Goal: Contribute content: Add original content to the website for others to see

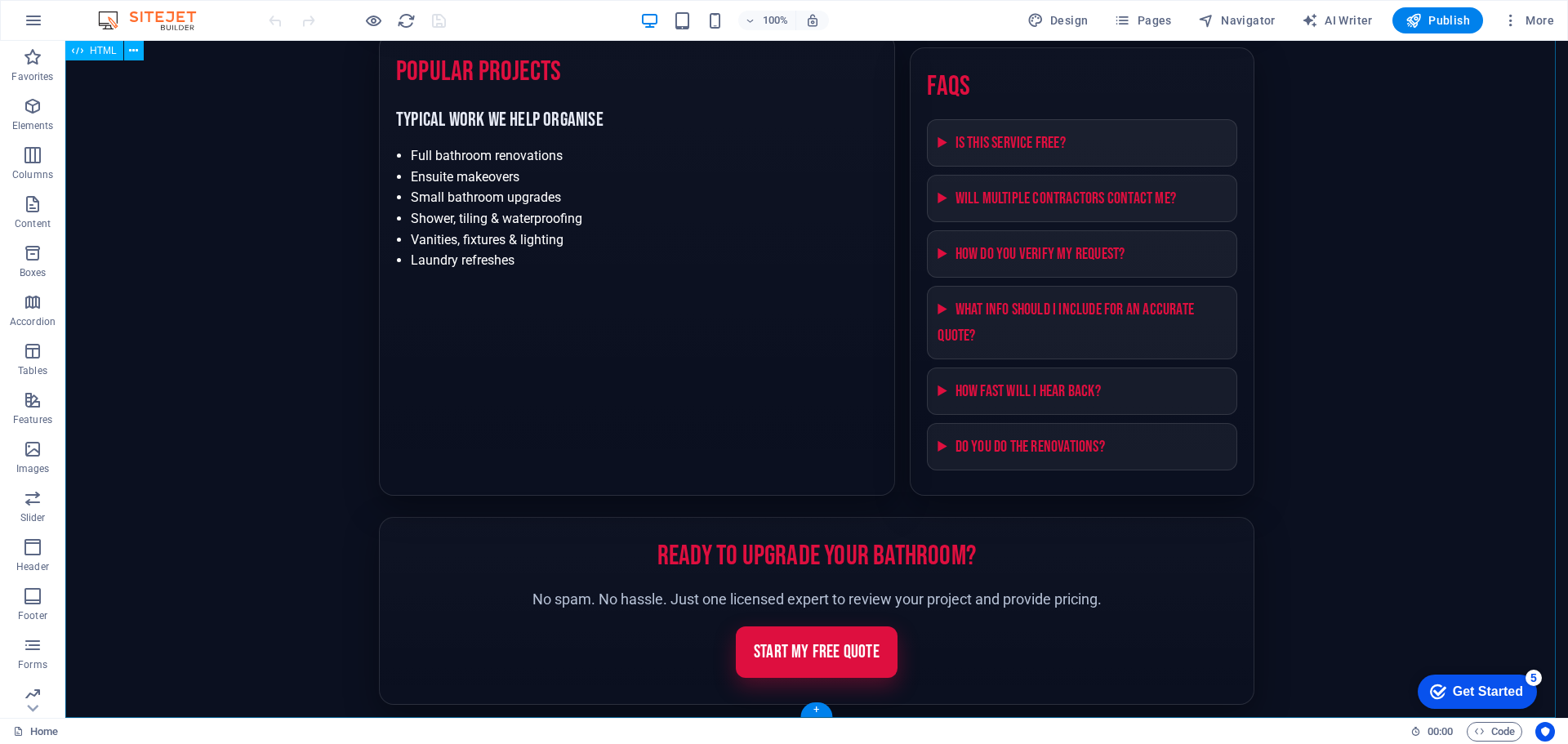
scroll to position [2175, 0]
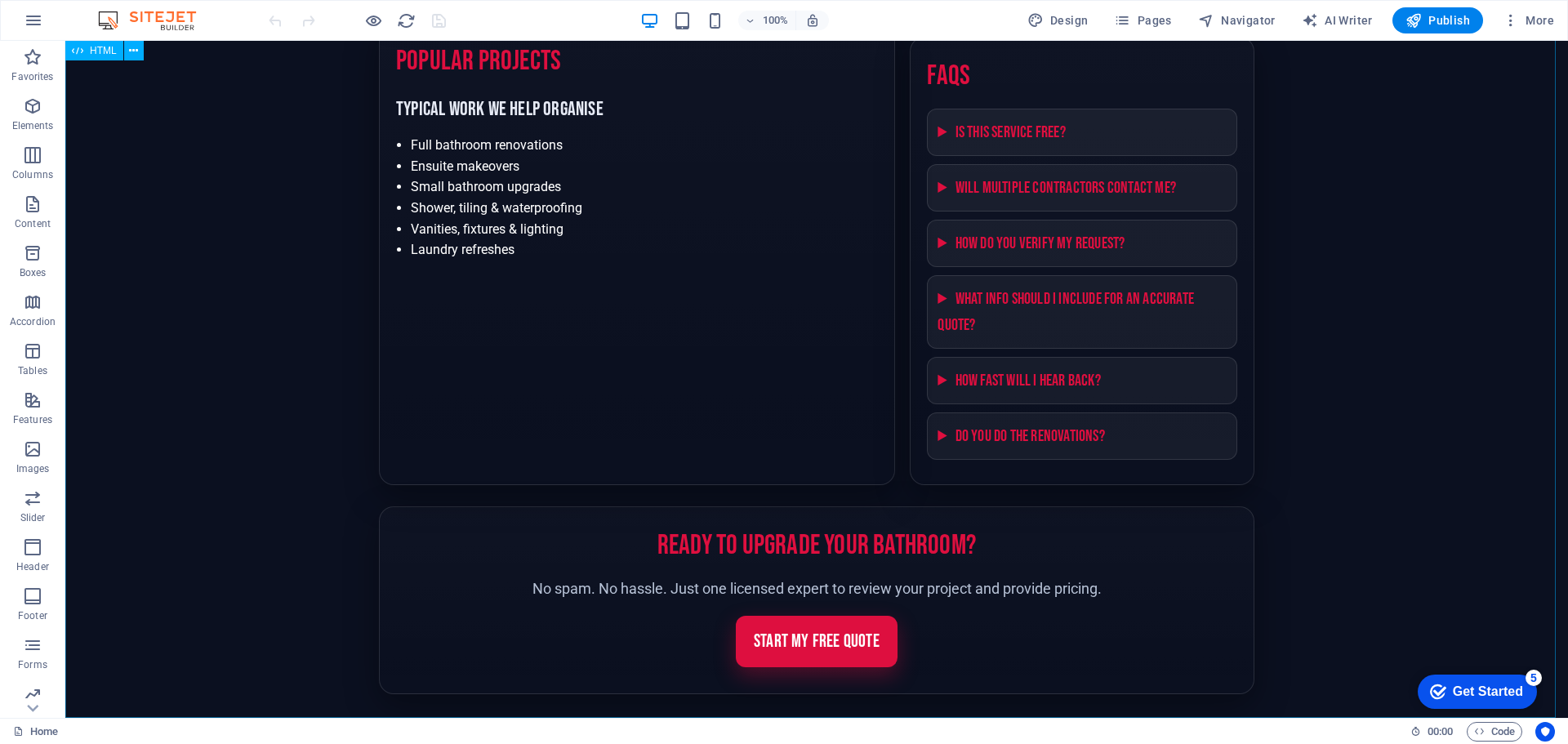
click at [98, 53] on span "HTML" at bounding box center [103, 50] width 27 height 10
click at [98, 54] on span "HTML" at bounding box center [103, 50] width 27 height 10
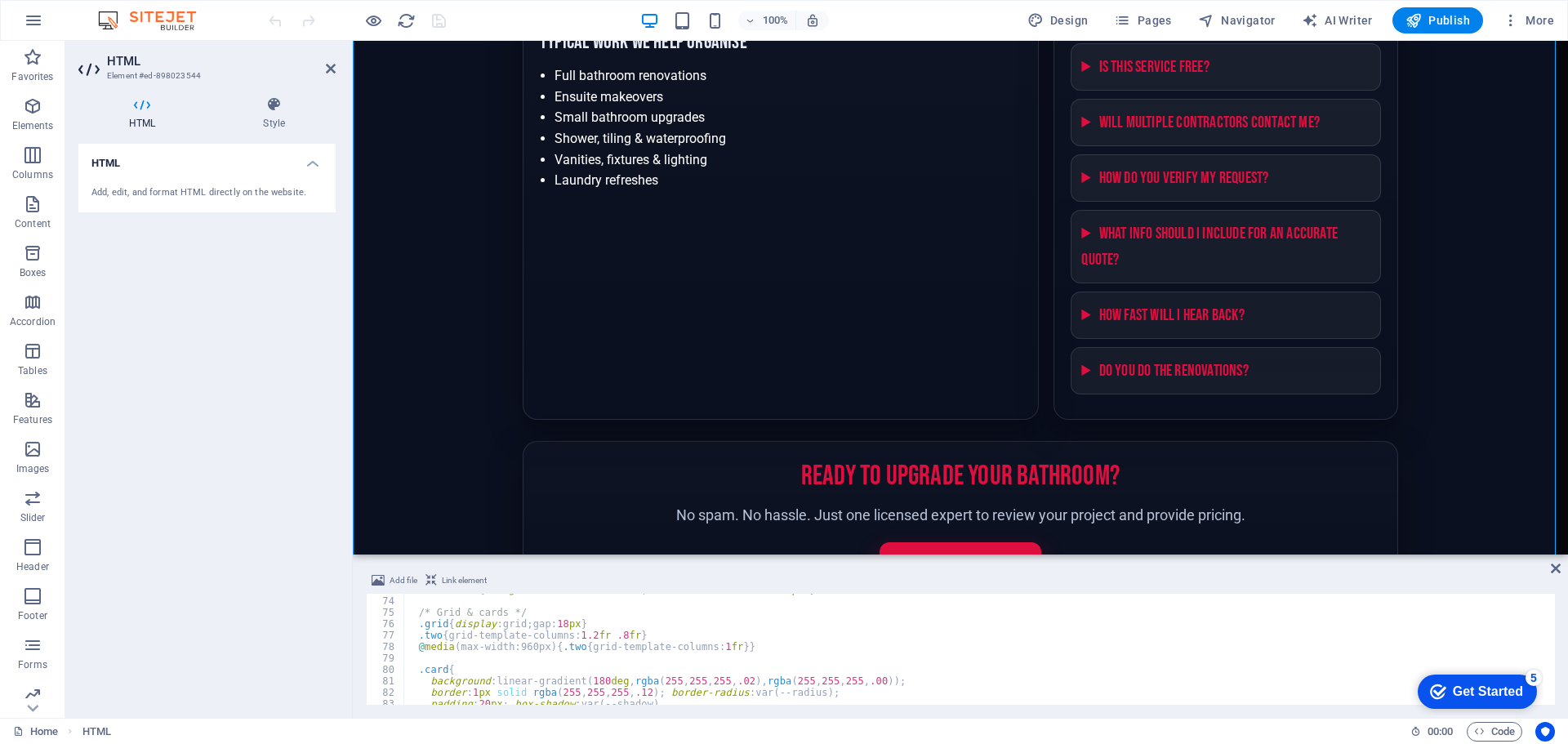
scroll to position [980, 0]
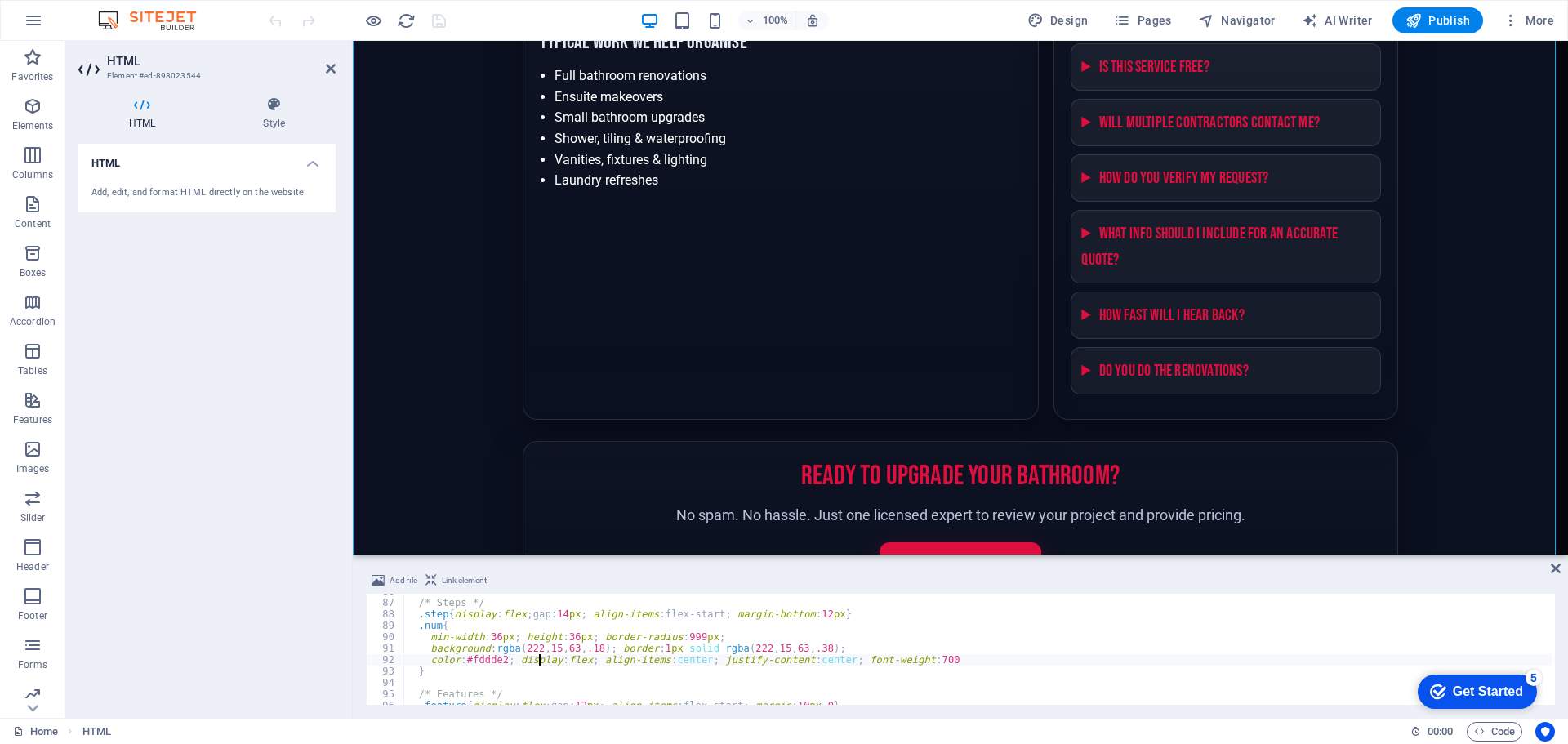
click at [536, 656] on div "/* Steps */ .step { display : flex ; gap : 14 px ; align-items : flex-start ; m…" at bounding box center [1000, 650] width 1194 height 131
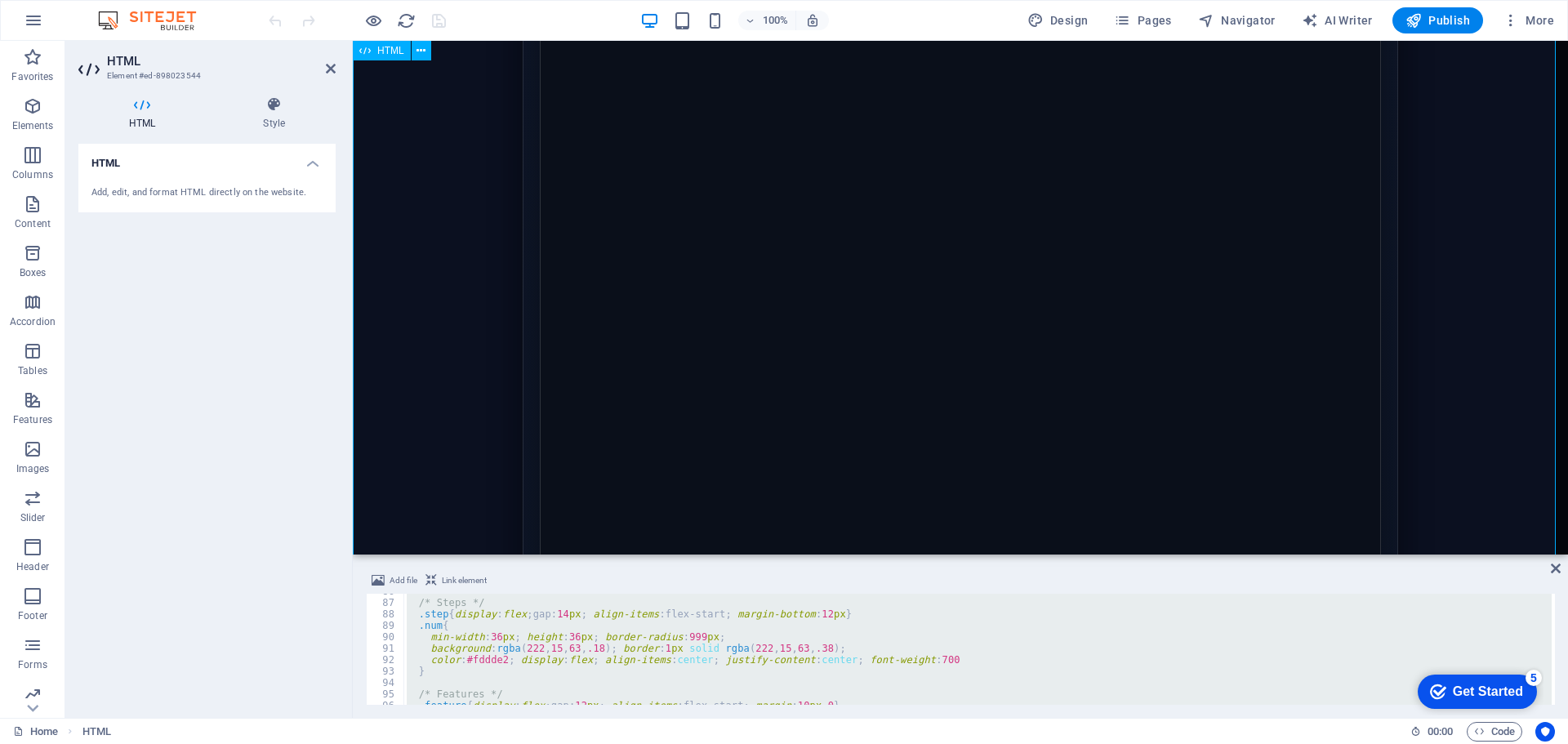
scroll to position [869, 0]
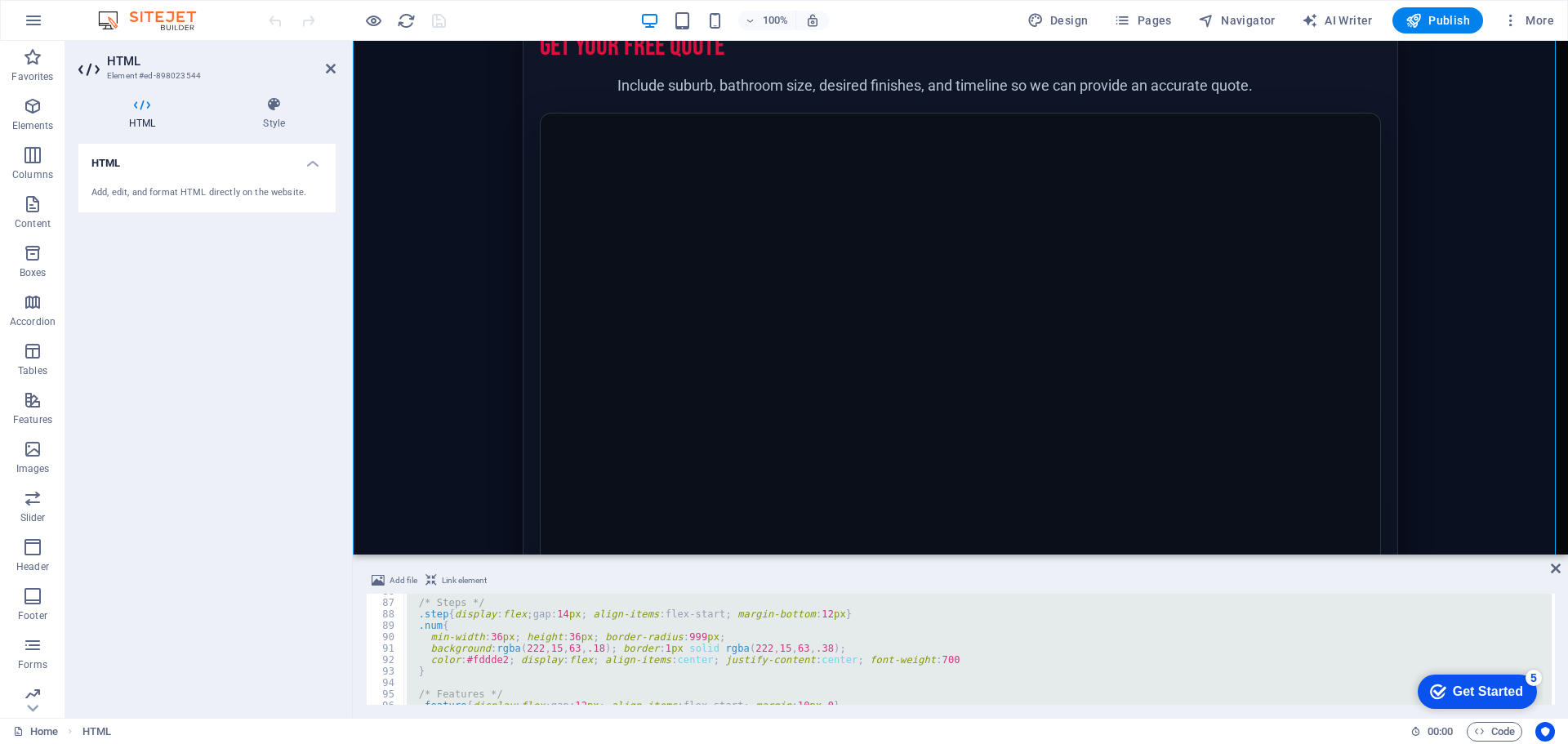
click at [500, 632] on div "/* Steps */ .step { display : flex ; gap : 14 px ; align-items : flex-start ; m…" at bounding box center [977, 649] width 1148 height 111
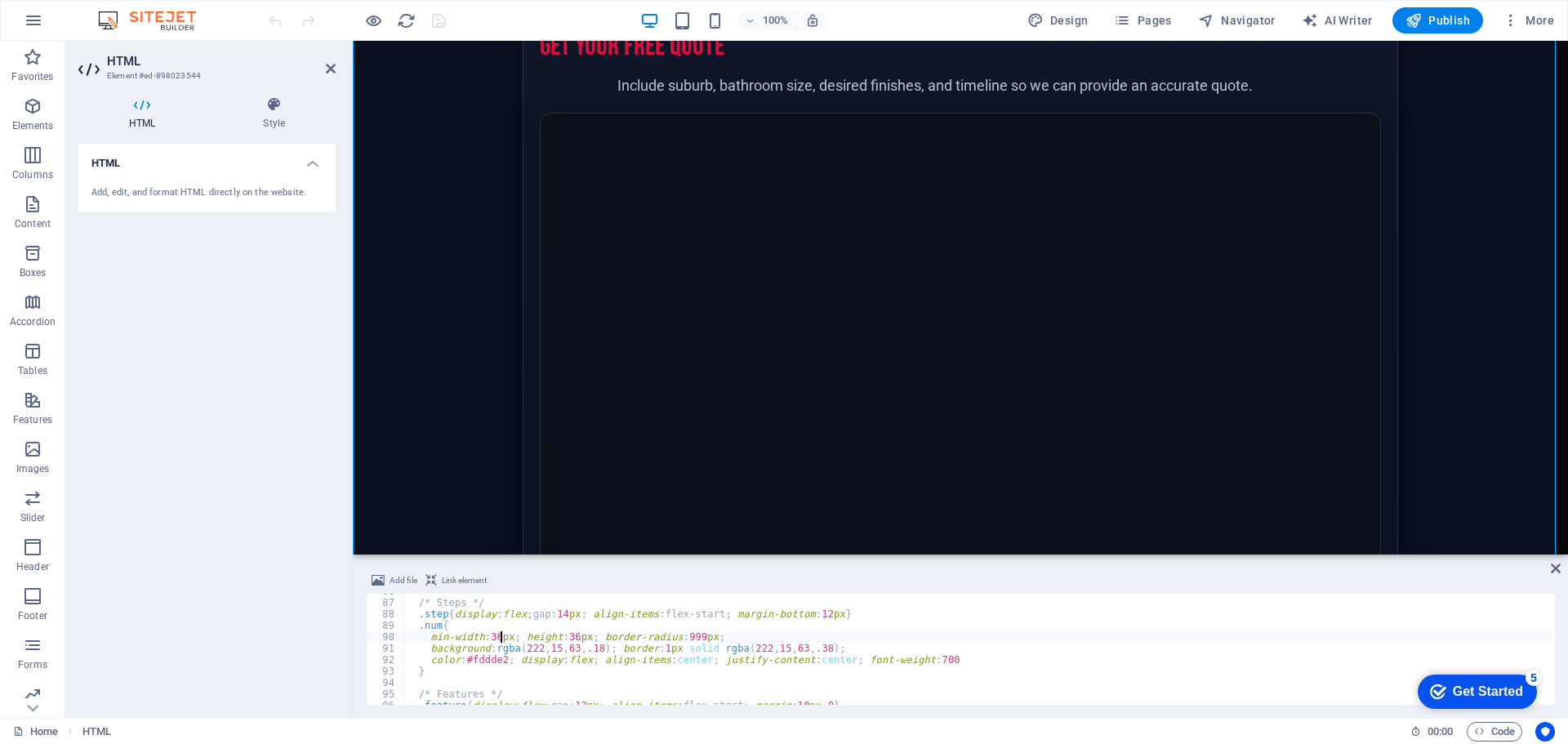
click at [500, 637] on div "/* Steps */ .step { display : flex ; gap : 14 px ; align-items : flex-start ; m…" at bounding box center [1000, 650] width 1194 height 131
type textarea "</script>"
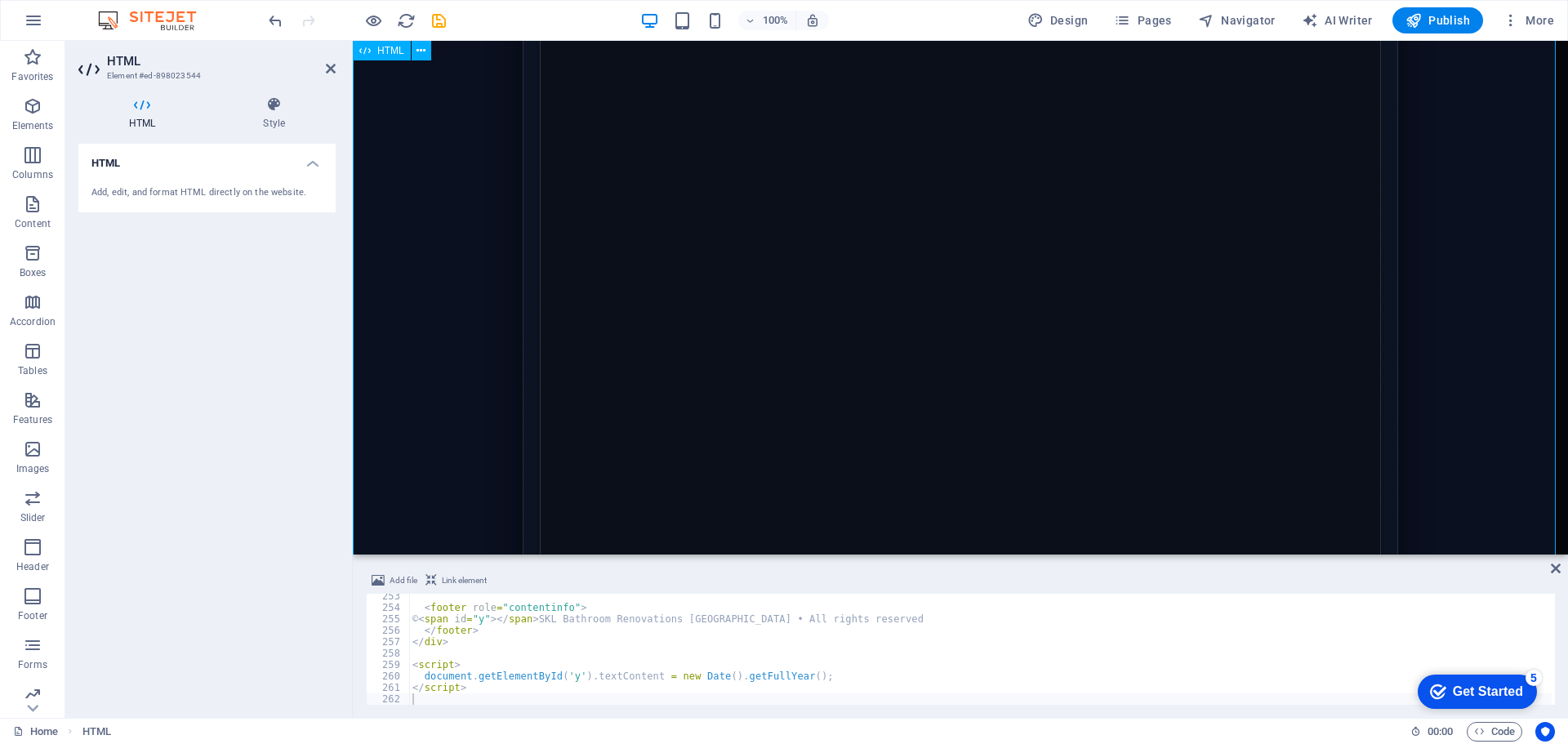
scroll to position [1062, 0]
click at [1258, 370] on div "[GEOGRAPHIC_DATA] • Exclusive, Phone/SMS-Verified Free Bathroom Renovation Quot…" at bounding box center [960, 408] width 1215 height 2857
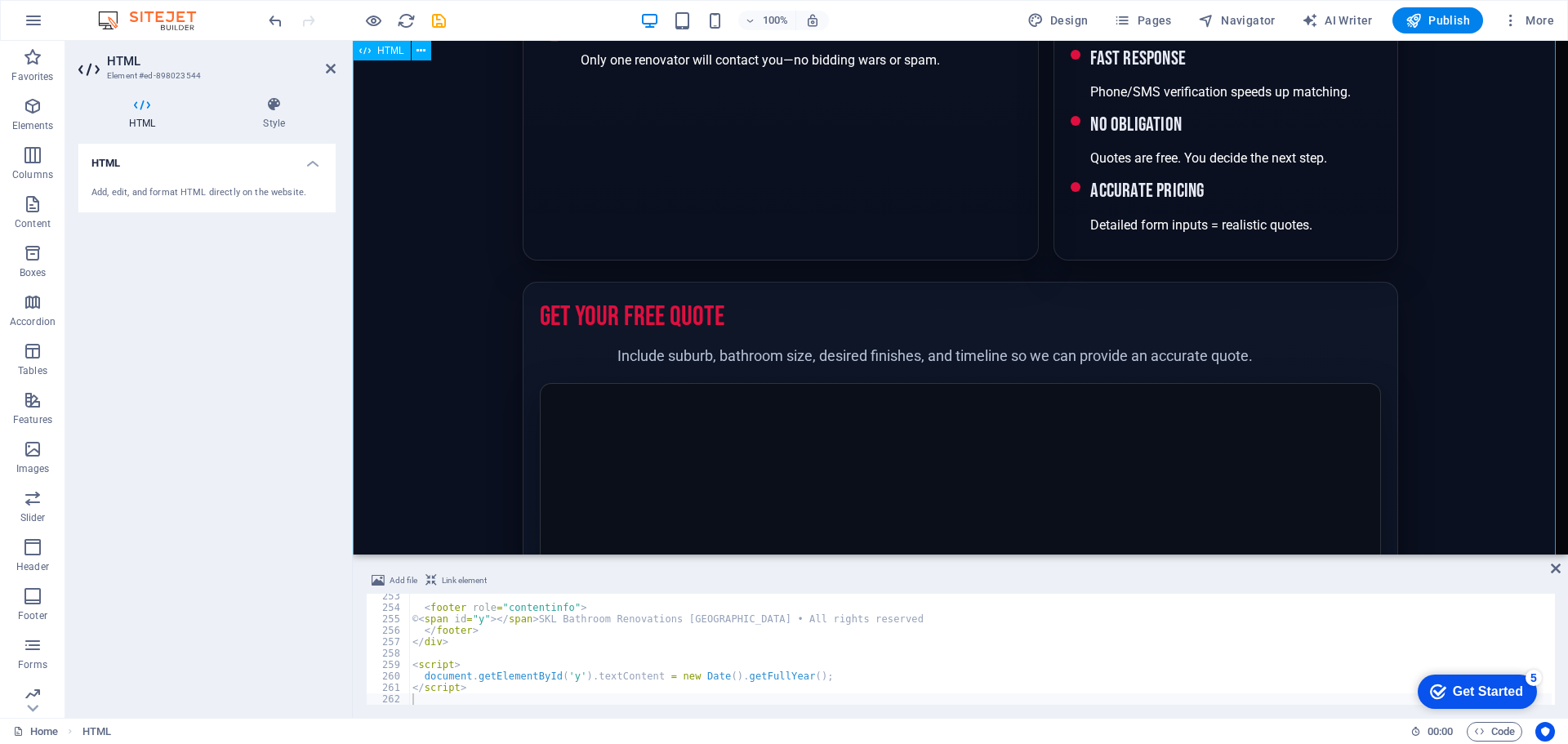
scroll to position [571, 0]
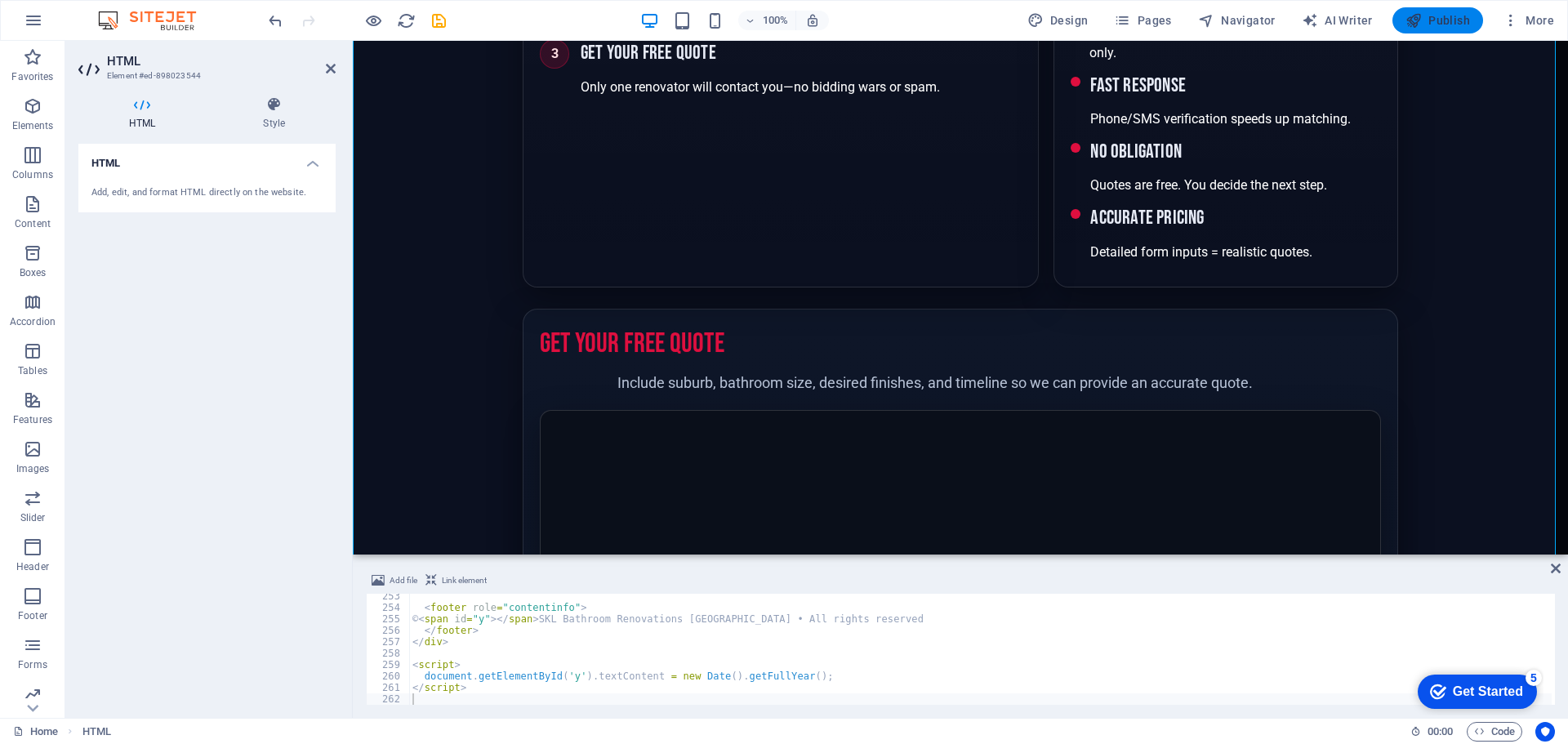
click at [1439, 18] on span "Publish" at bounding box center [1438, 20] width 65 height 17
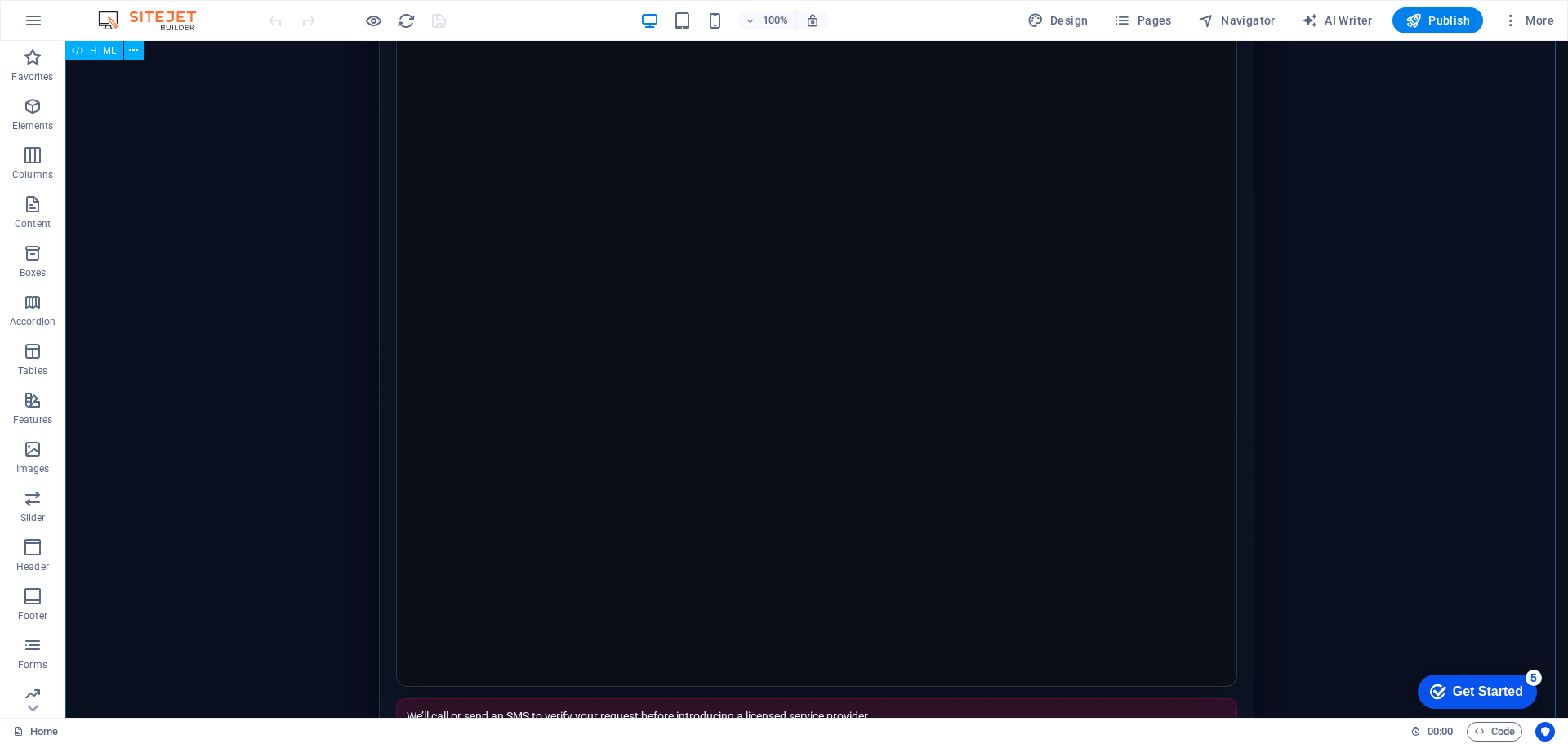
scroll to position [1551, 0]
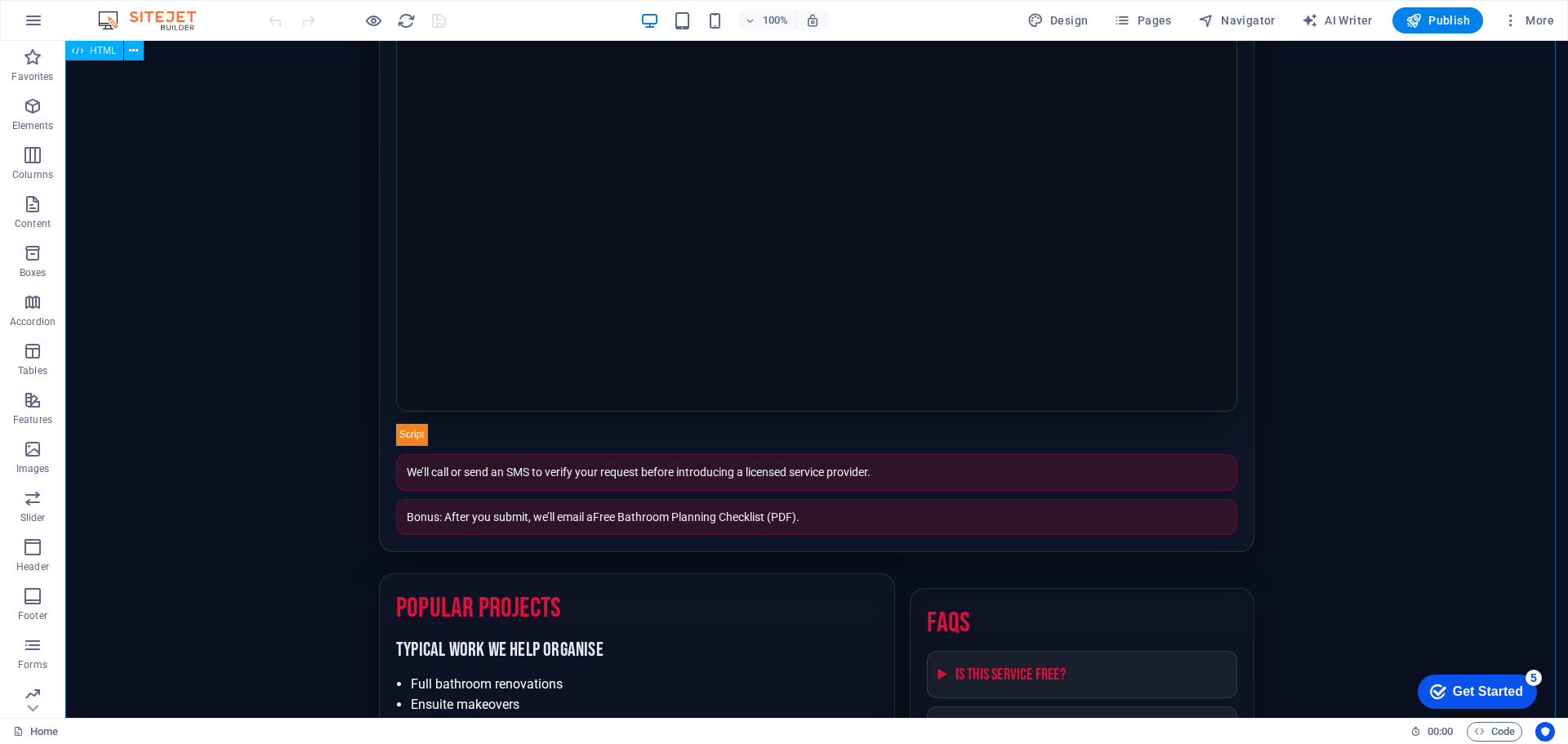
click at [97, 57] on div "HTML" at bounding box center [94, 51] width 58 height 19
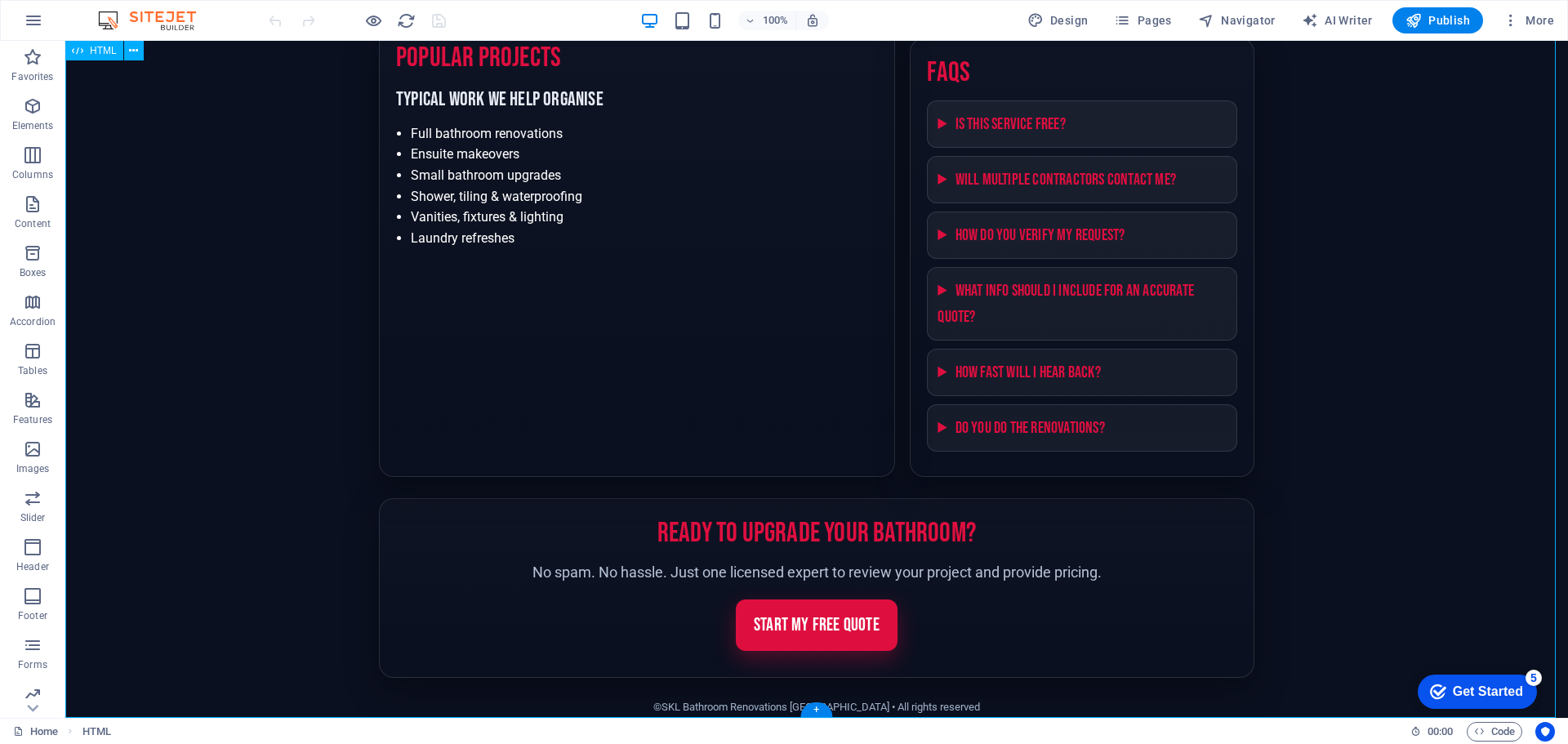
scroll to position [2159, 0]
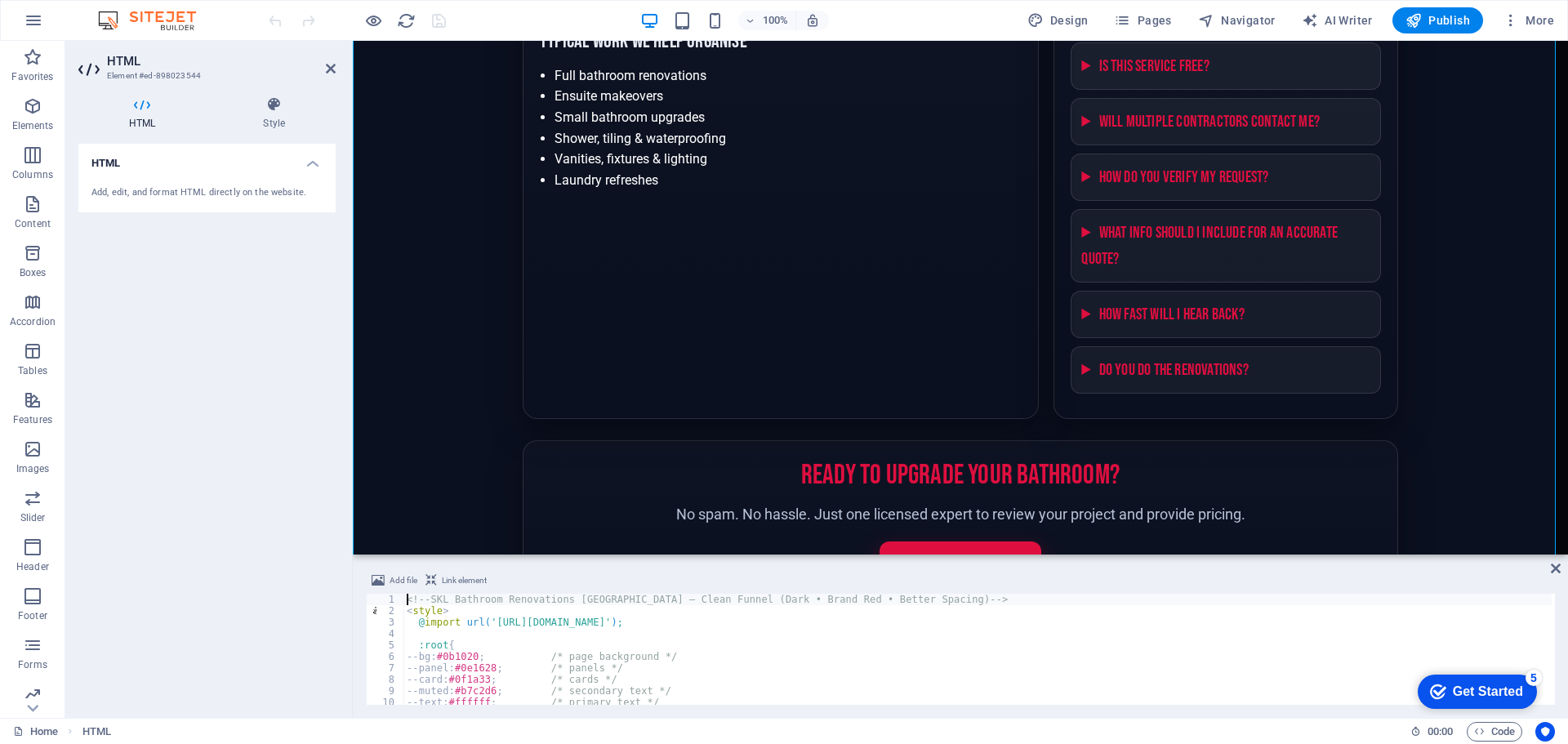
click at [641, 660] on div "<!-- SKL Bathroom Renovations Melbourne — Clean Funnel (Dark • Brand Red • Bett…" at bounding box center [1034, 659] width 1261 height 131
type textarea "</script>"
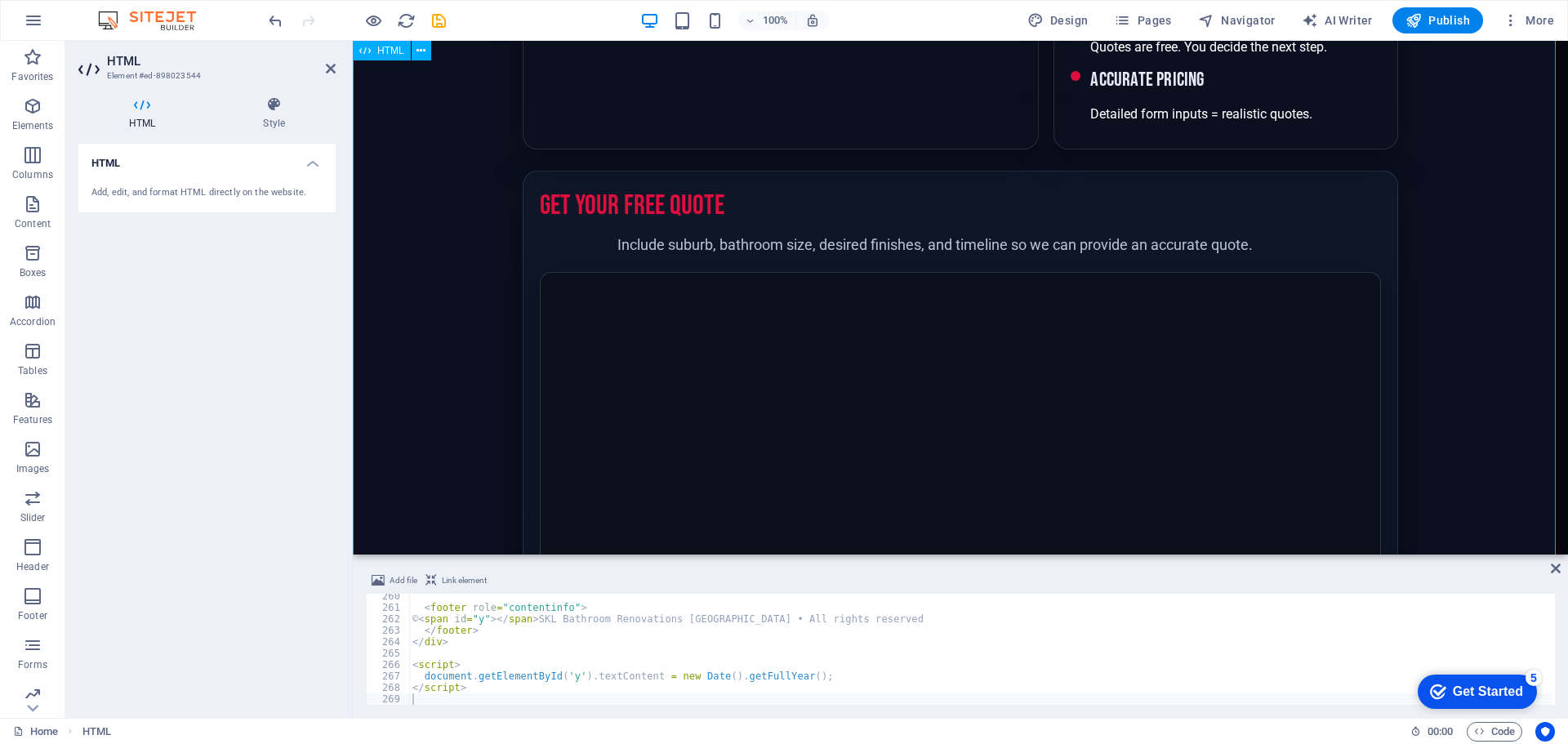
scroll to position [653, 0]
